Goal: Task Accomplishment & Management: Use online tool/utility

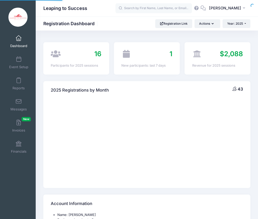
select select
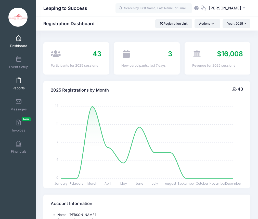
click at [17, 83] on link "Reports" at bounding box center [19, 84] width 24 height 18
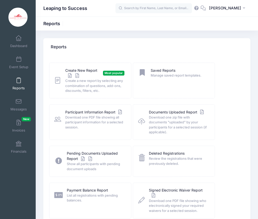
scroll to position [2, 0]
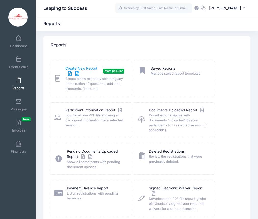
click at [93, 71] on link "Create New Report" at bounding box center [82, 71] width 35 height 11
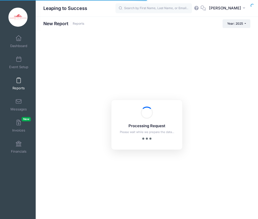
checkbox input "true"
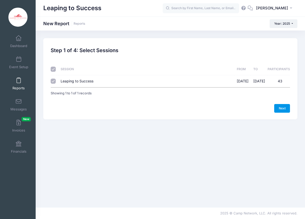
click at [258, 106] on link "Next" at bounding box center [282, 108] width 16 height 9
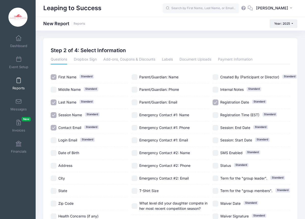
click at [54, 114] on input "Session Name Standard" at bounding box center [54, 115] width 6 height 6
checkbox input "false"
click at [54, 127] on input "Contact Email Standard" at bounding box center [54, 128] width 6 height 6
checkbox input "false"
click at [217, 100] on input "Registration Date Standard" at bounding box center [216, 103] width 6 height 6
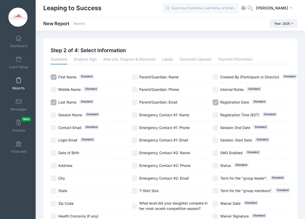
checkbox input "false"
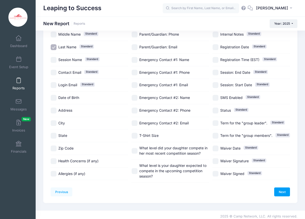
scroll to position [58, 0]
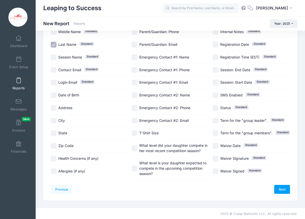
click at [135, 132] on input "T-Shirt Size" at bounding box center [135, 133] width 6 height 6
checkbox input "true"
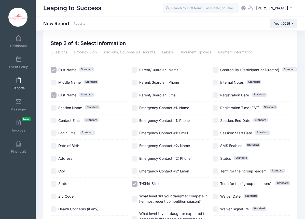
scroll to position [58, 0]
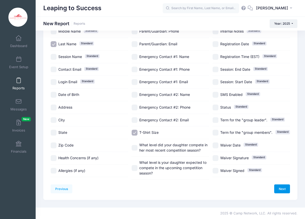
click at [258, 190] on link "Next" at bounding box center [282, 189] width 16 height 9
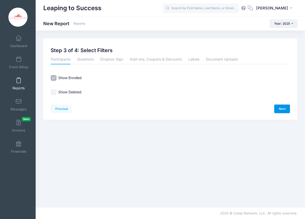
scroll to position [0, 0]
click at [258, 109] on link "Next" at bounding box center [282, 109] width 16 height 9
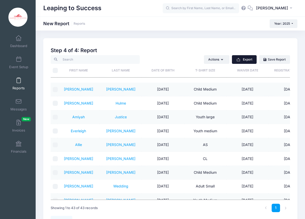
click at [250, 60] on button "Export" at bounding box center [244, 59] width 25 height 9
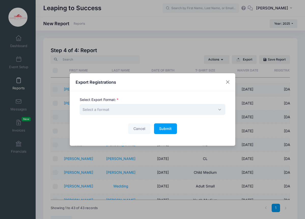
click at [177, 110] on span "Select a format" at bounding box center [153, 109] width 146 height 11
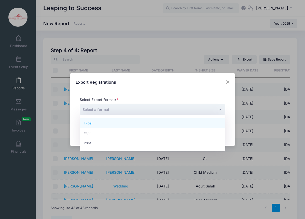
select select "excel"
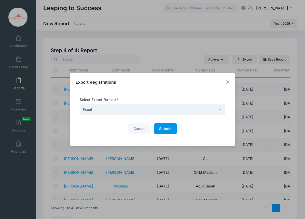
click at [169, 130] on span "Submit" at bounding box center [165, 129] width 12 height 4
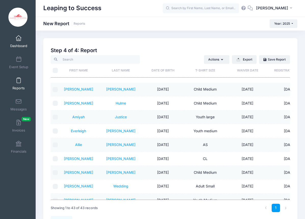
click at [24, 43] on link "Dashboard" at bounding box center [19, 42] width 24 height 18
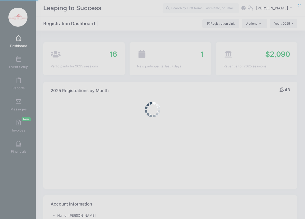
select select
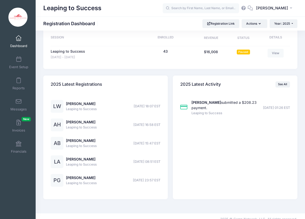
scroll to position [386, 0]
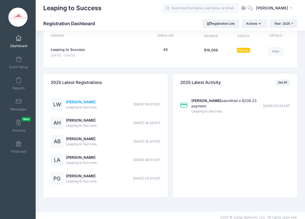
click at [82, 101] on link "[PERSON_NAME]" at bounding box center [81, 102] width 30 height 4
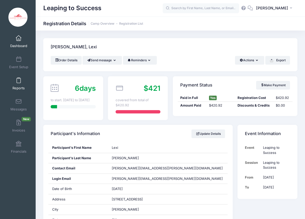
click at [15, 82] on link "Reports" at bounding box center [19, 84] width 24 height 18
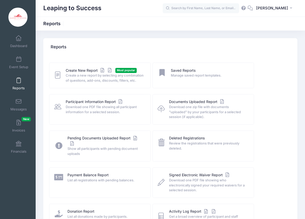
click at [87, 67] on div "Create New Report Most popular Create a new report by selecting any combination…" at bounding box center [100, 76] width 102 height 26
click at [91, 73] on span "Create a new report by selecting any combination of questions, add-ons, discoun…" at bounding box center [105, 78] width 78 height 10
click at [78, 74] on span "Create a new report by selecting any combination of questions, add-ons, discoun…" at bounding box center [105, 78] width 78 height 10
click at [85, 72] on link "Create New Report" at bounding box center [89, 70] width 47 height 5
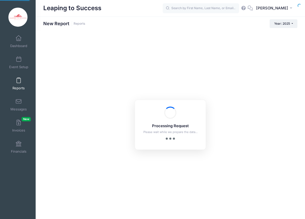
checkbox input "true"
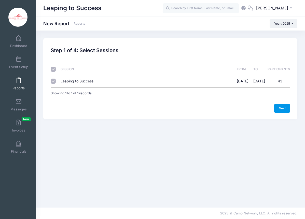
click at [282, 108] on link "Next" at bounding box center [282, 108] width 16 height 9
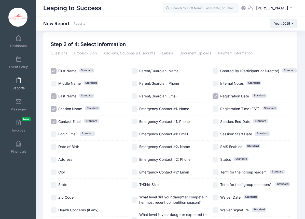
scroll to position [6, 0]
click at [55, 108] on input "Session Name Standard" at bounding box center [54, 109] width 6 height 6
checkbox input "false"
click at [55, 122] on input "Contact Email Standard" at bounding box center [54, 122] width 6 height 6
checkbox input "false"
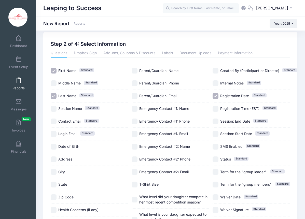
click at [216, 98] on input "Registration Date Standard" at bounding box center [216, 96] width 6 height 6
checkbox input "false"
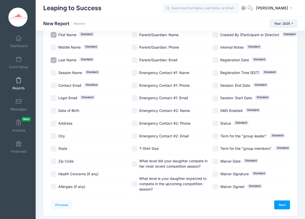
scroll to position [55, 0]
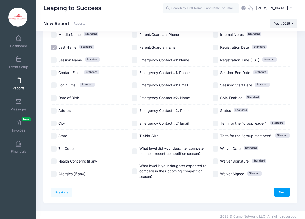
click at [134, 136] on input "T-Shirt Size" at bounding box center [135, 136] width 6 height 6
checkbox input "true"
click at [135, 171] on input "What level is your daughter expected to compete in the upcoming competition sea…" at bounding box center [135, 172] width 6 height 6
checkbox input "true"
click at [286, 193] on link "Next" at bounding box center [282, 192] width 16 height 9
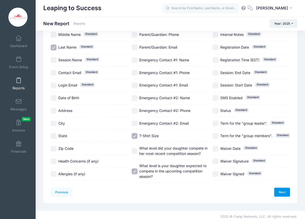
scroll to position [0, 0]
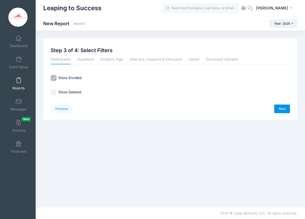
click at [281, 106] on link "Next" at bounding box center [282, 109] width 16 height 9
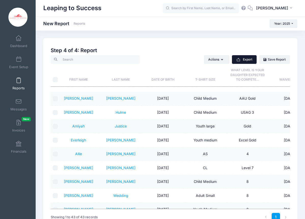
click at [246, 58] on button "Export" at bounding box center [244, 59] width 25 height 9
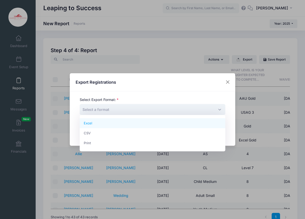
click at [172, 109] on span "Select a format" at bounding box center [153, 109] width 146 height 11
select select "excel"
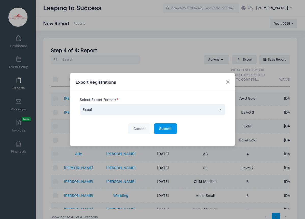
click at [171, 130] on span "Submit" at bounding box center [165, 129] width 12 height 4
